Goal: Task Accomplishment & Management: Use online tool/utility

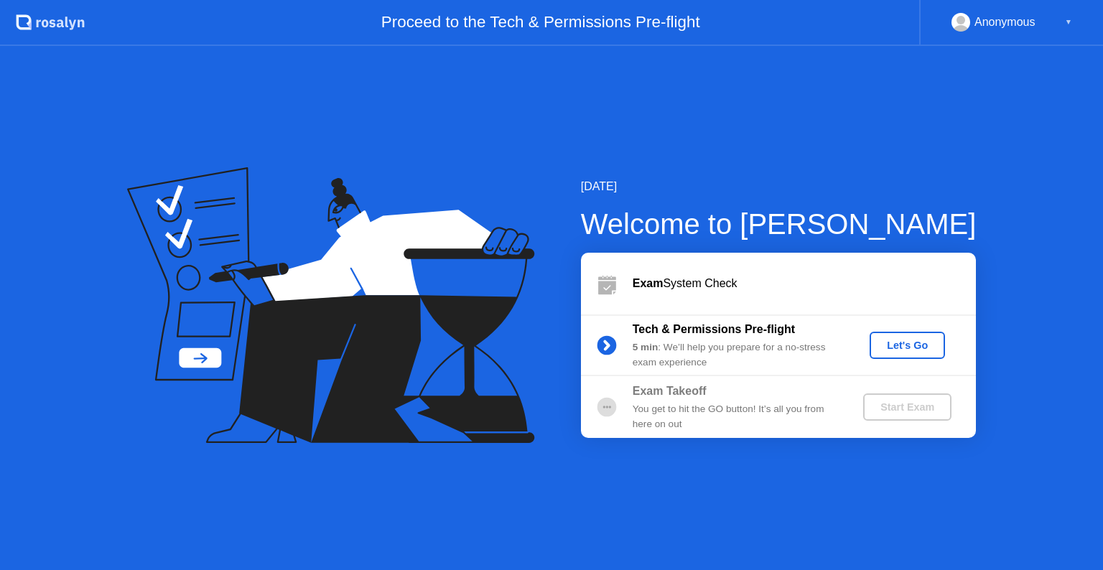
click at [924, 353] on button "Let's Go" at bounding box center [907, 345] width 75 height 27
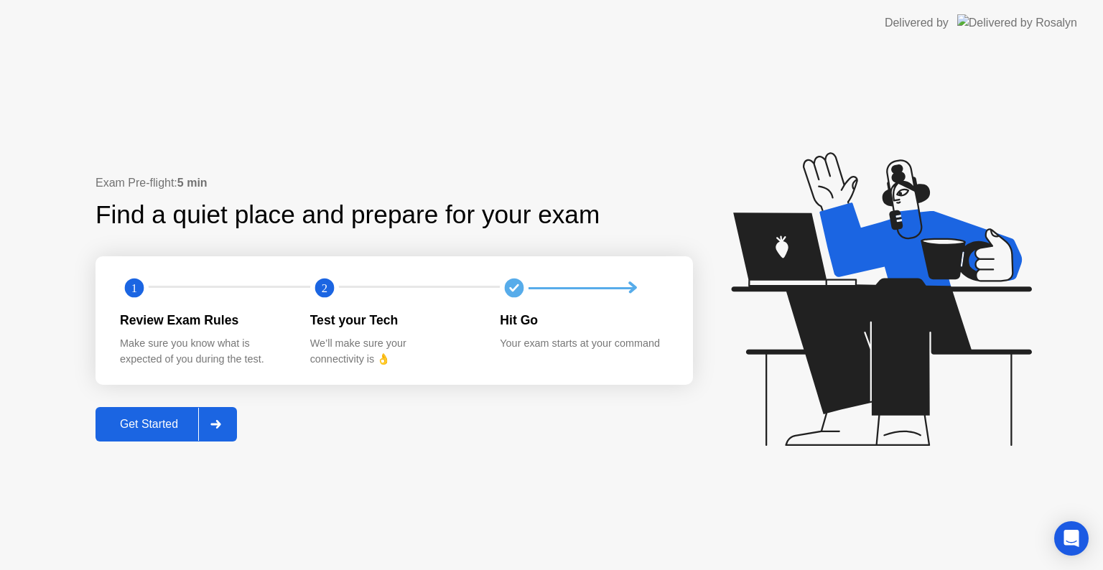
click at [147, 431] on div "Get Started" at bounding box center [149, 424] width 98 height 13
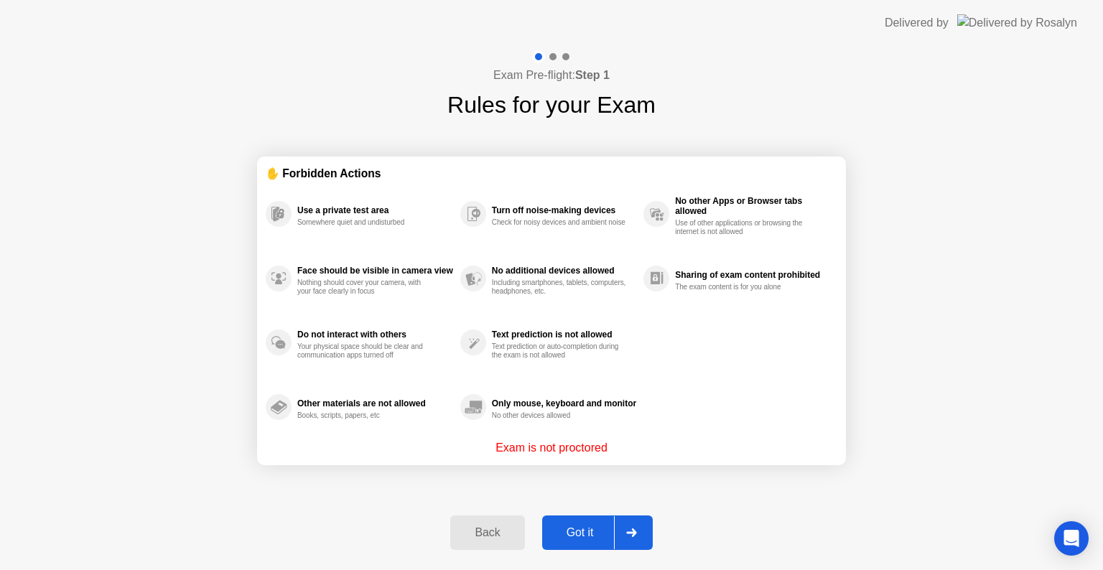
click at [581, 526] on div "Got it" at bounding box center [581, 532] width 68 height 13
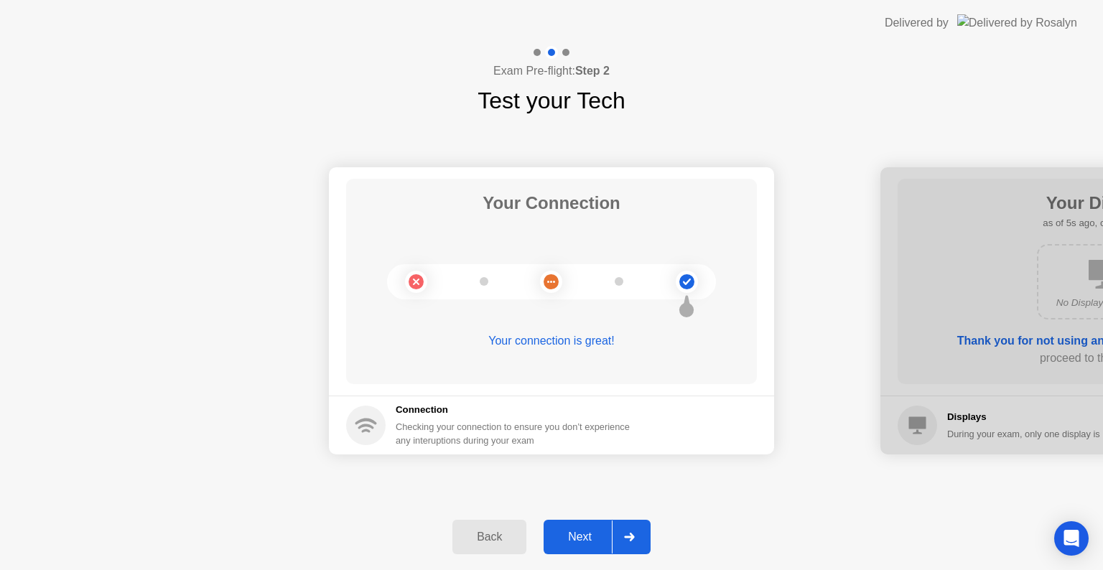
click at [569, 531] on div "Next" at bounding box center [580, 537] width 64 height 13
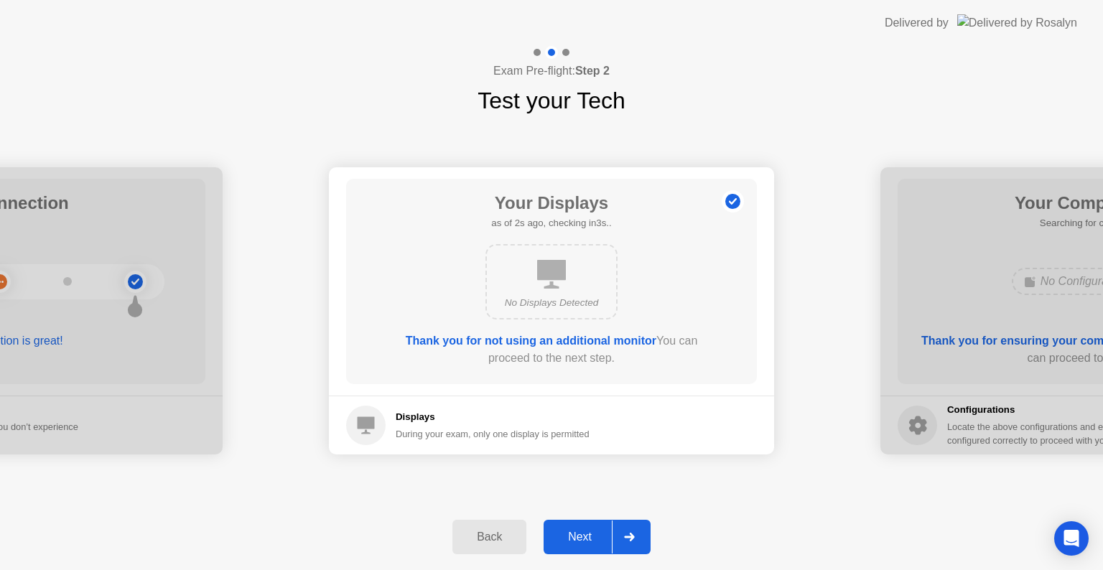
click at [569, 531] on div "Next" at bounding box center [580, 537] width 64 height 13
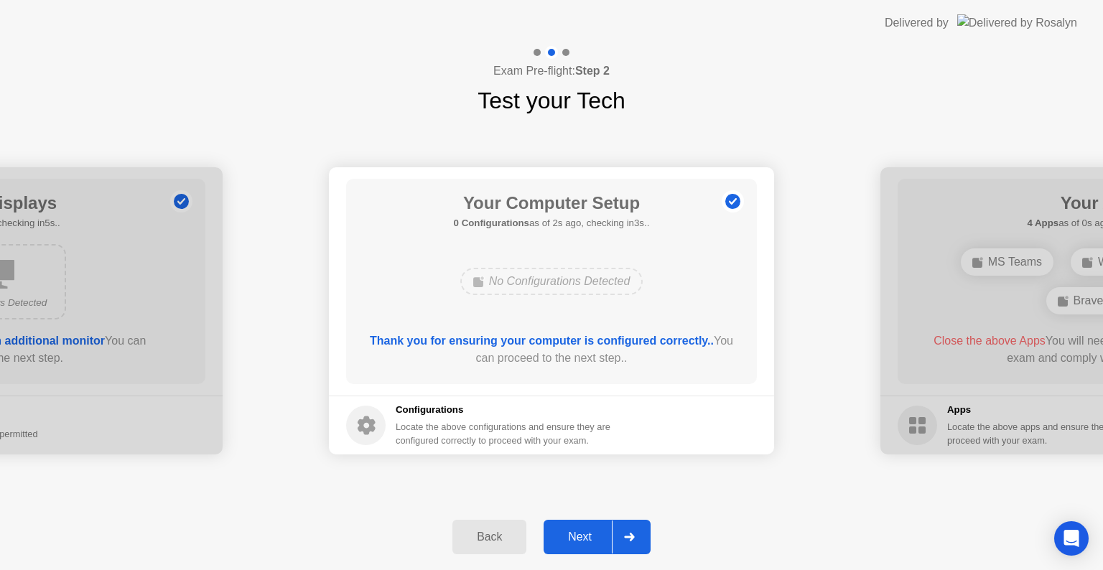
click at [577, 537] on div "Next" at bounding box center [580, 537] width 64 height 13
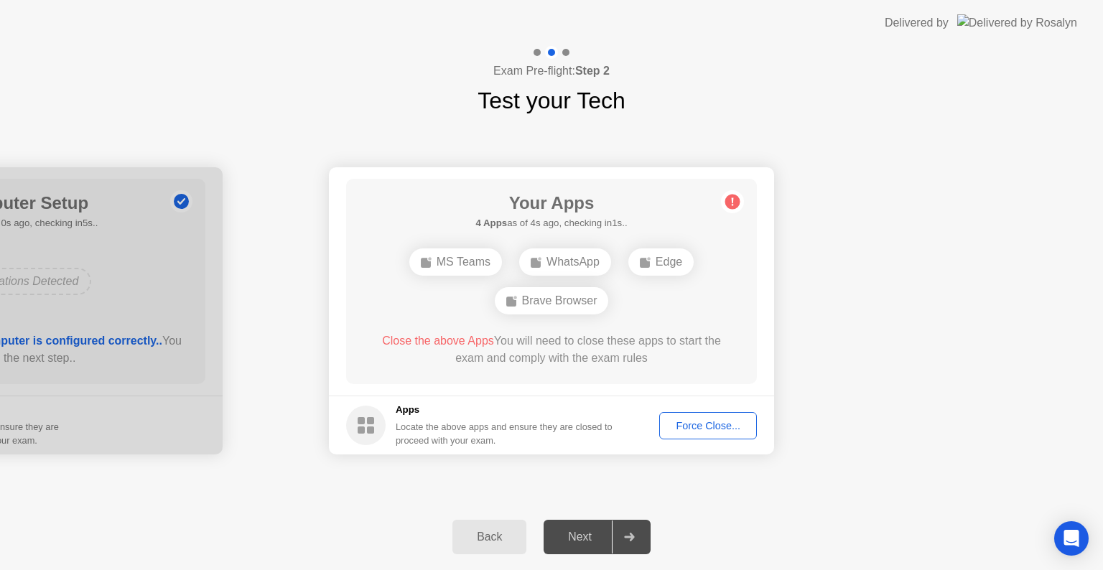
click at [712, 426] on div "Force Close..." at bounding box center [708, 425] width 88 height 11
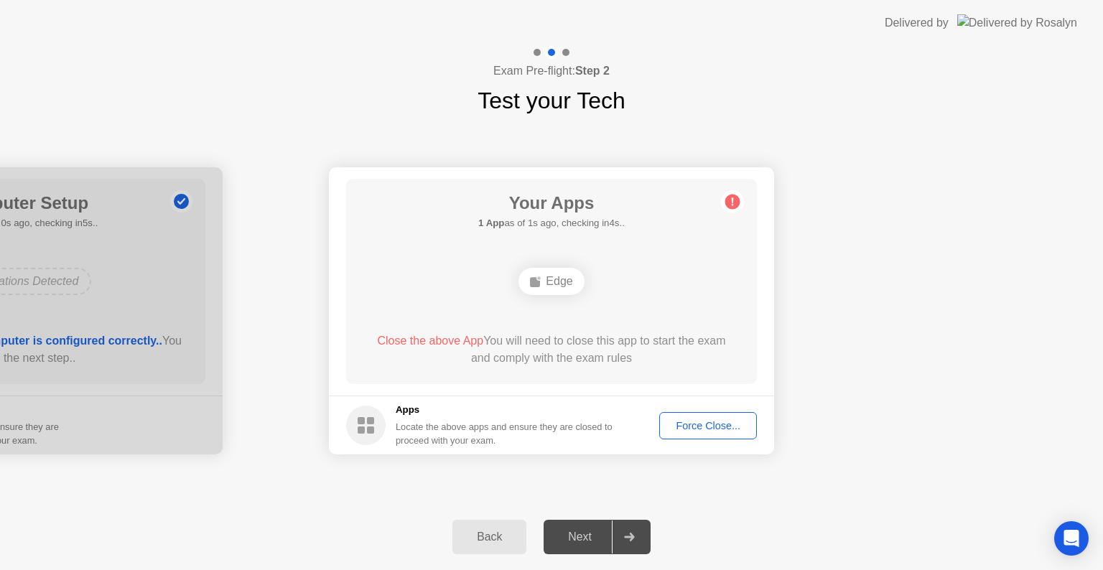
click at [694, 420] on div "Force Close..." at bounding box center [708, 425] width 88 height 11
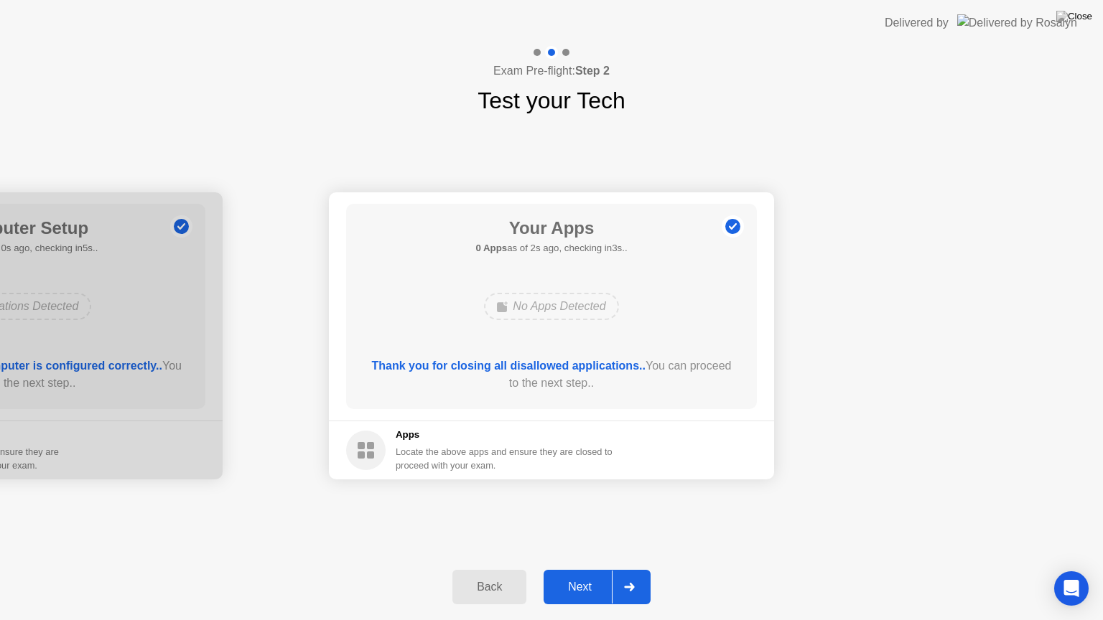
click at [595, 569] on div "Next" at bounding box center [580, 587] width 64 height 13
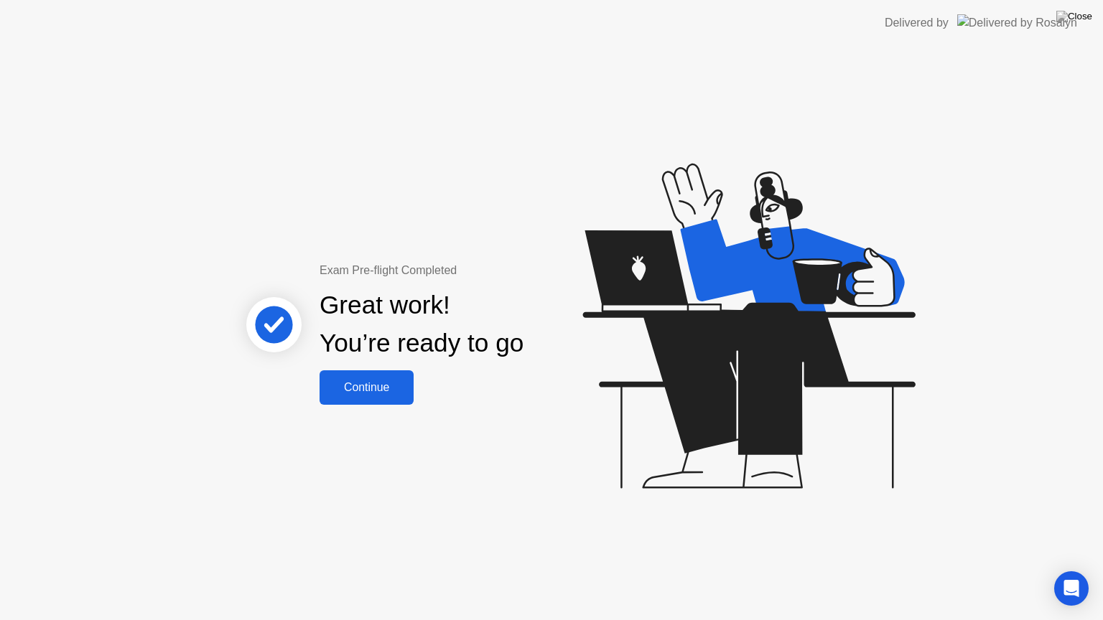
click at [366, 382] on div "Continue" at bounding box center [366, 387] width 85 height 13
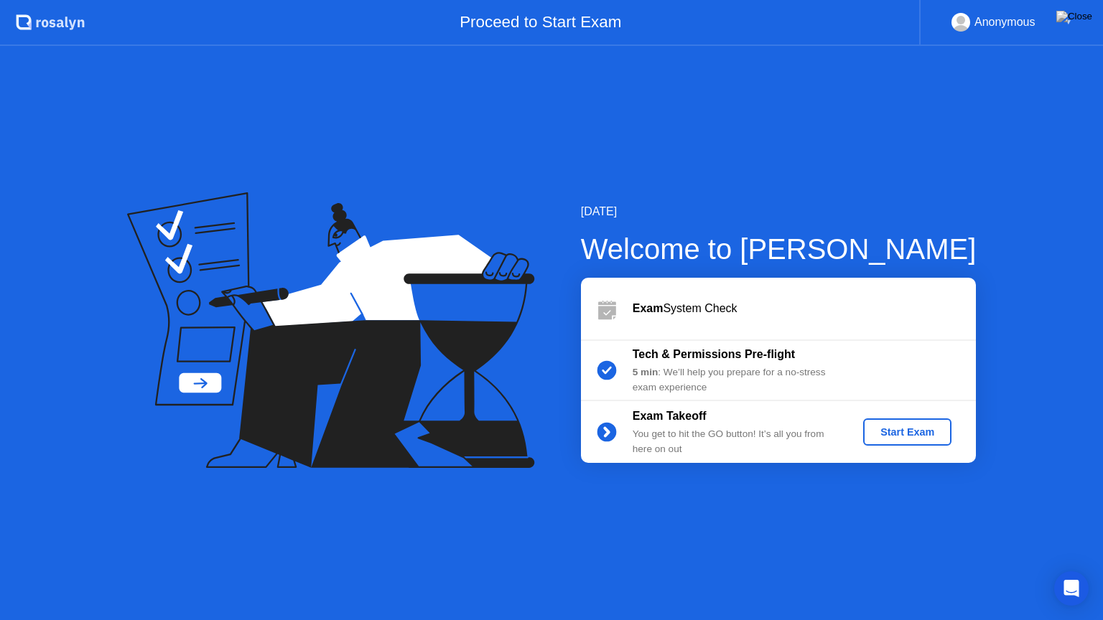
click at [896, 440] on button "Start Exam" at bounding box center [907, 432] width 88 height 27
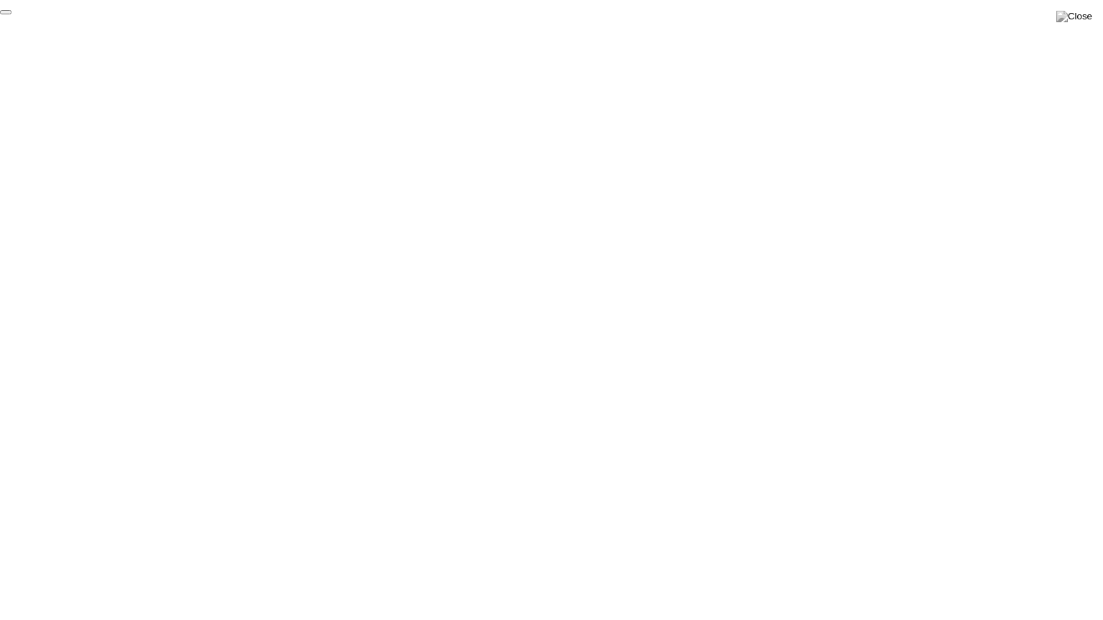
click div "End Proctoring Session"
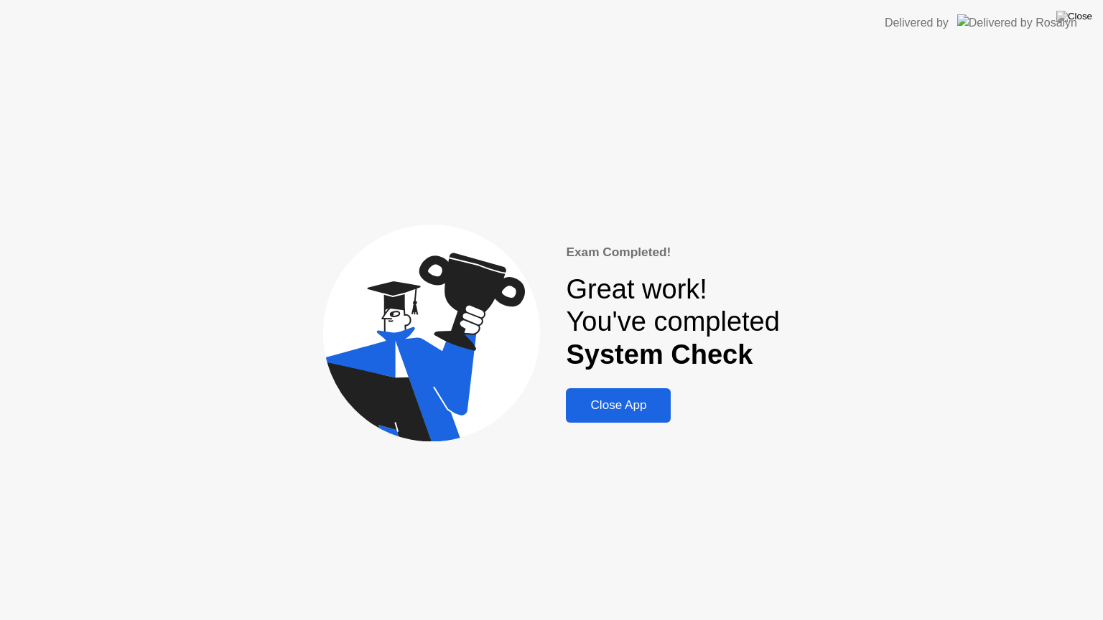
click at [609, 409] on div "Close App" at bounding box center [618, 406] width 96 height 14
